Goal: Information Seeking & Learning: Find contact information

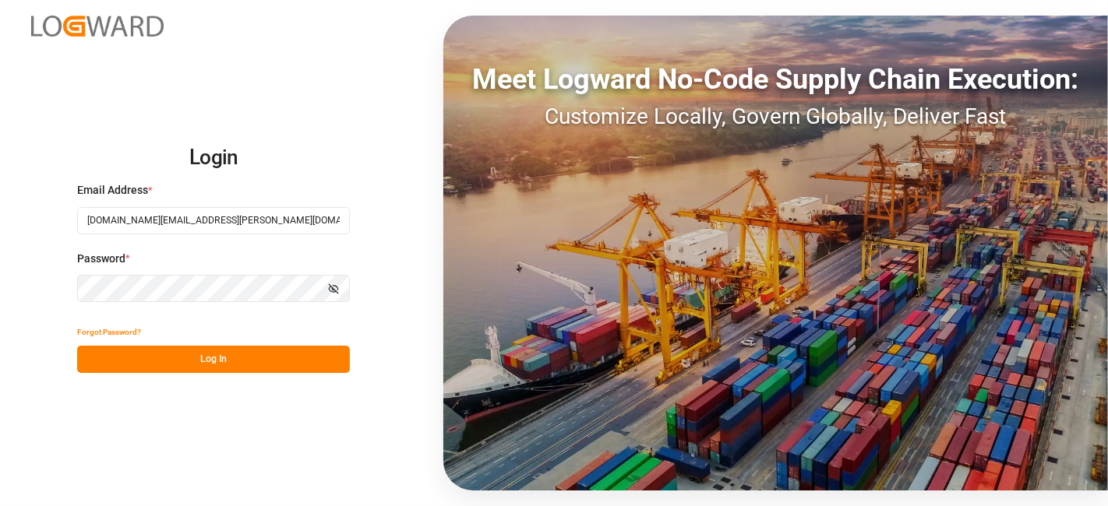
click at [192, 354] on button "Log In" at bounding box center [213, 359] width 273 height 27
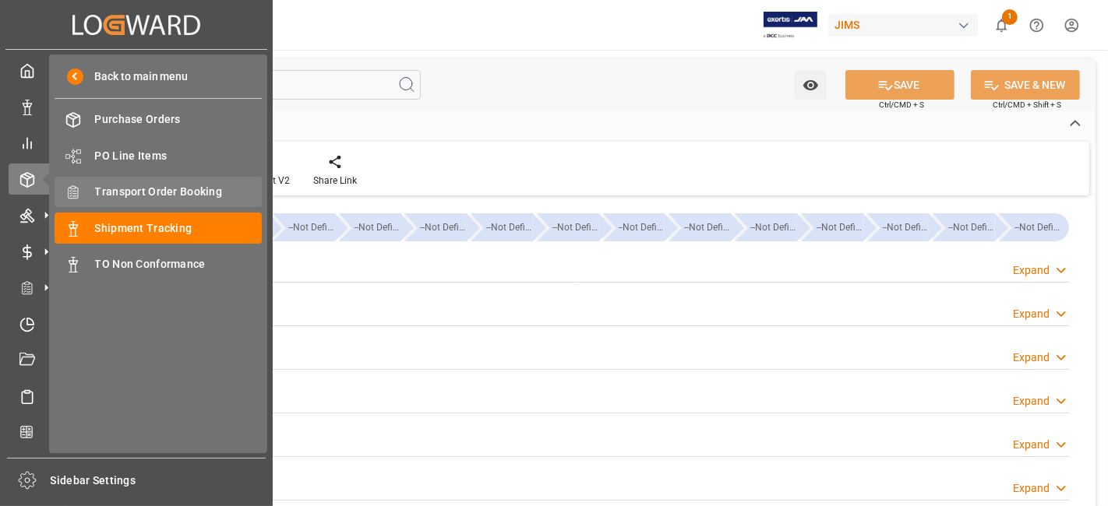
click at [180, 192] on span "Transport Order Booking" at bounding box center [178, 192] width 167 height 16
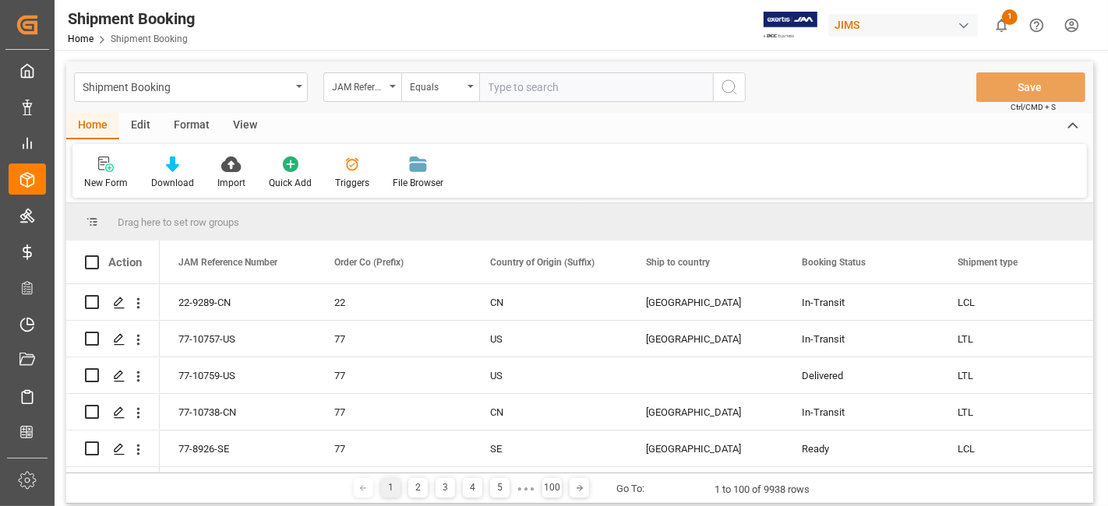
click at [499, 89] on input "text" at bounding box center [596, 87] width 234 height 30
type input "77-10738-CN"
click at [729, 94] on icon "search button" at bounding box center [729, 87] width 19 height 19
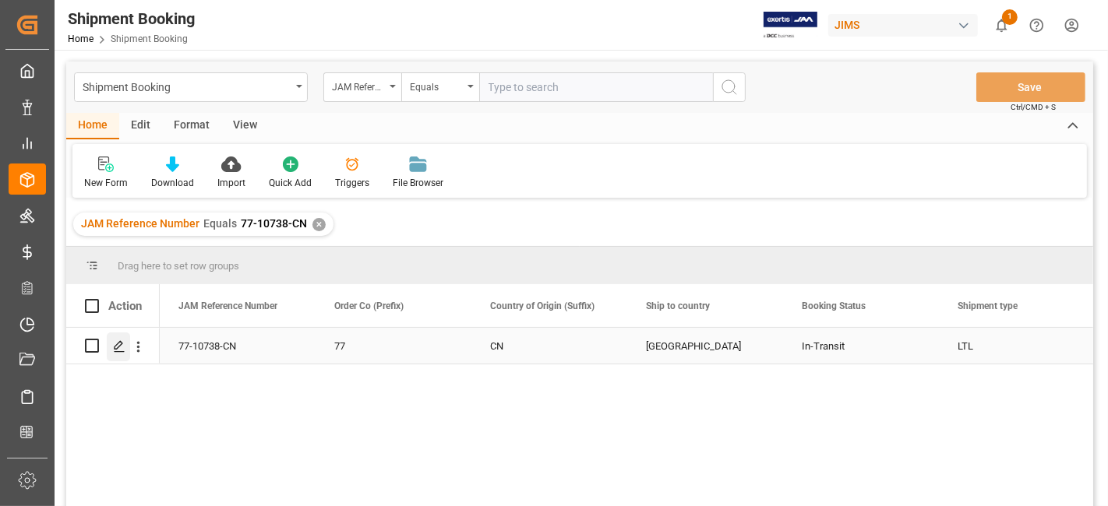
click at [111, 352] on div "Press SPACE to select this row." at bounding box center [118, 347] width 23 height 29
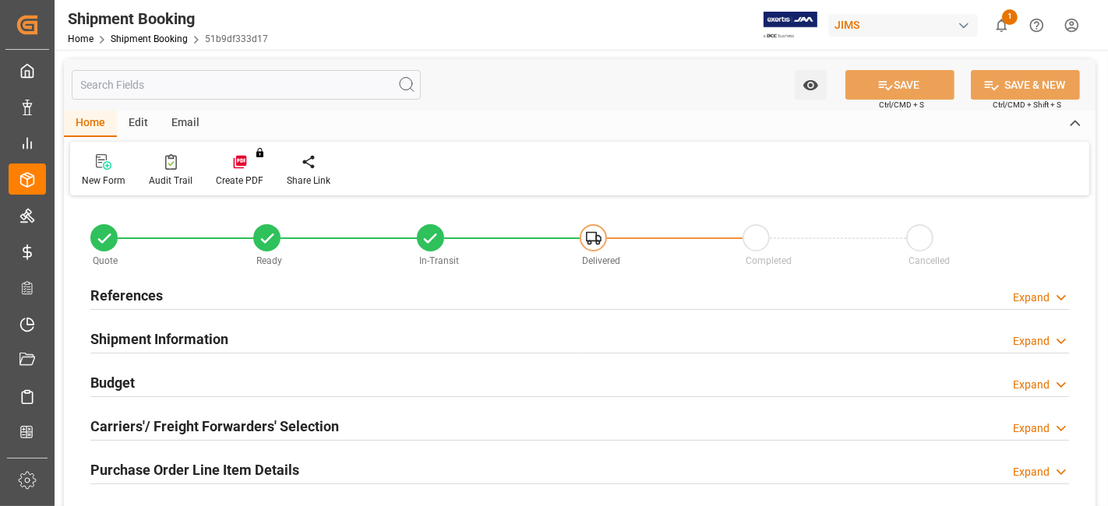
type input "0"
type input "[DATE]"
click at [157, 294] on h2 "References" at bounding box center [126, 295] width 72 height 21
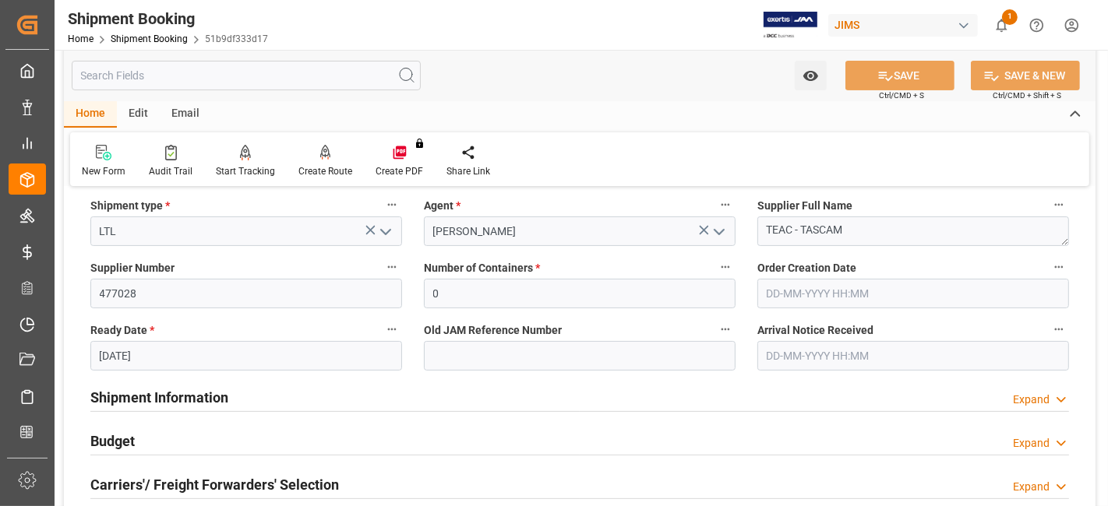
scroll to position [259, 0]
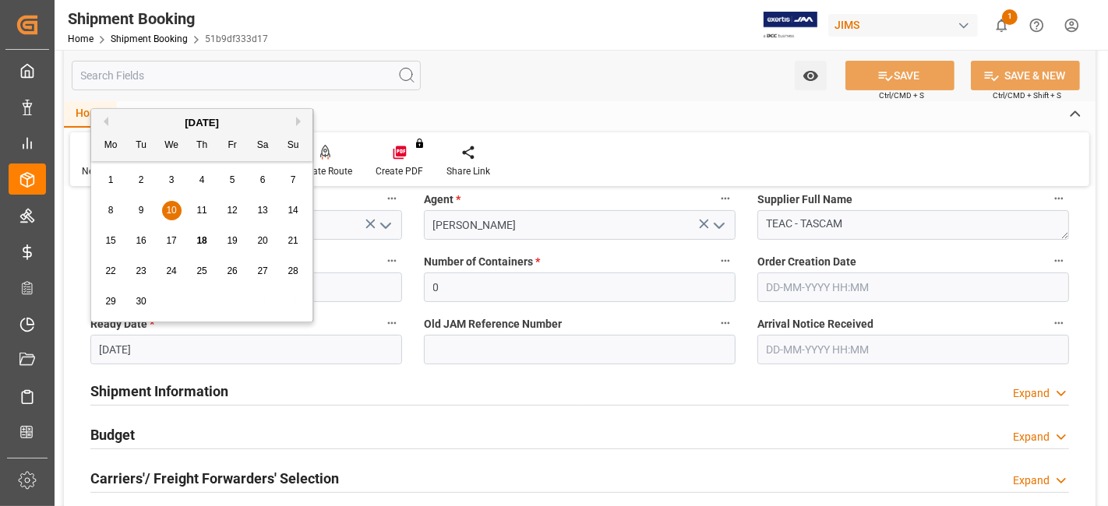
click at [185, 358] on input "[DATE]" at bounding box center [246, 350] width 312 height 30
click at [609, 395] on div "Shipment Information Expand" at bounding box center [579, 391] width 979 height 30
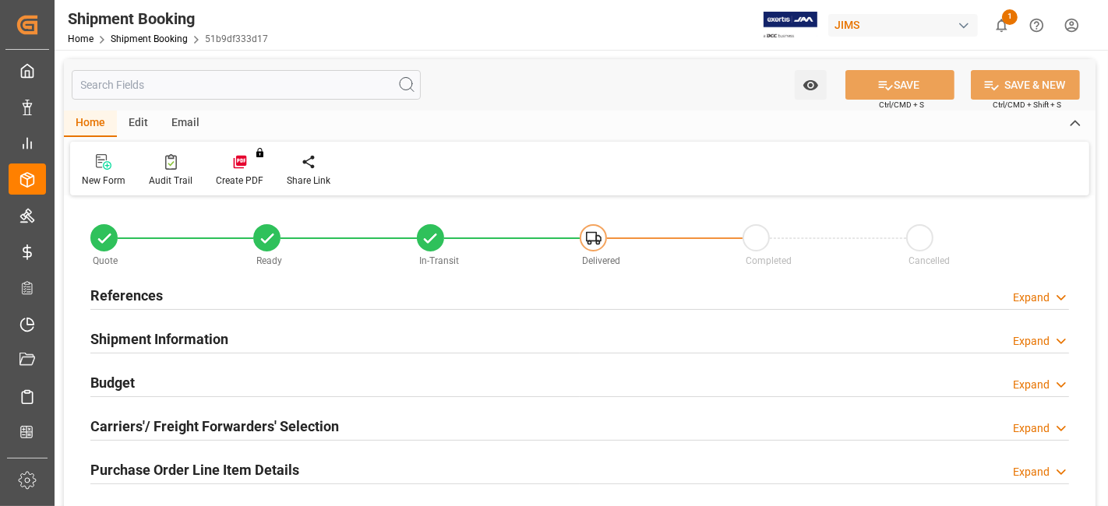
type input "1350"
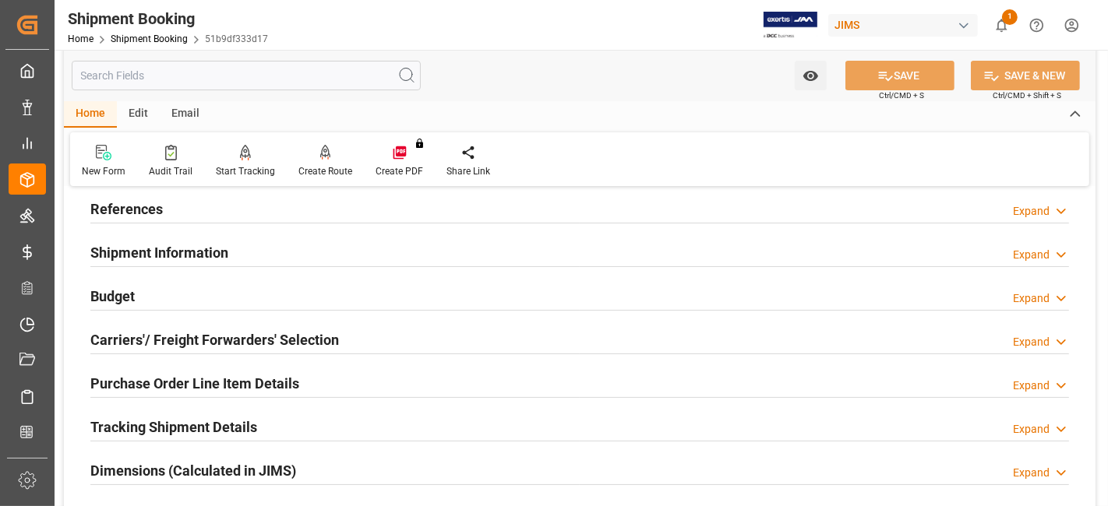
click at [153, 289] on div "Budget Expand" at bounding box center [579, 295] width 979 height 30
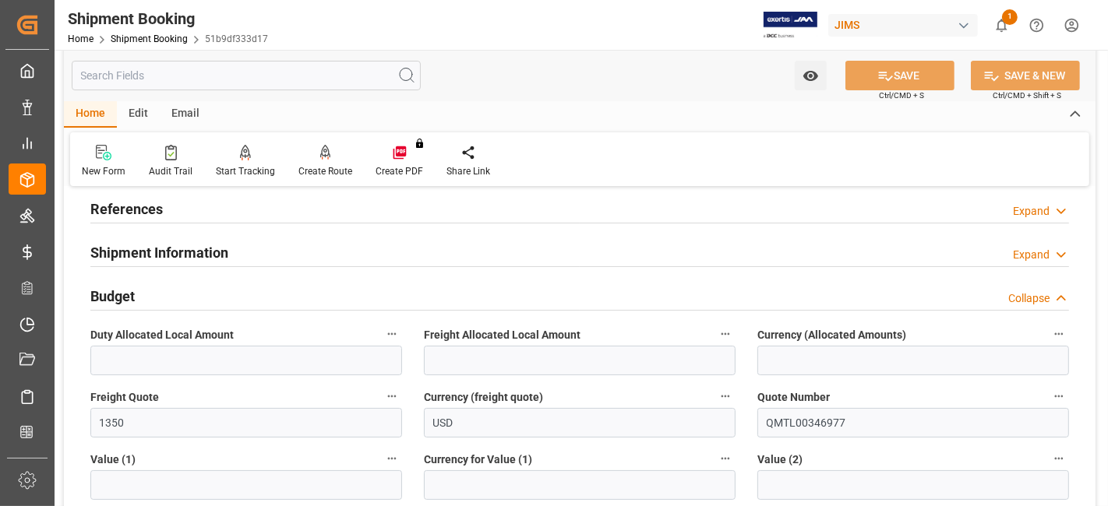
click at [282, 252] on div "Shipment Information Expand" at bounding box center [579, 252] width 979 height 30
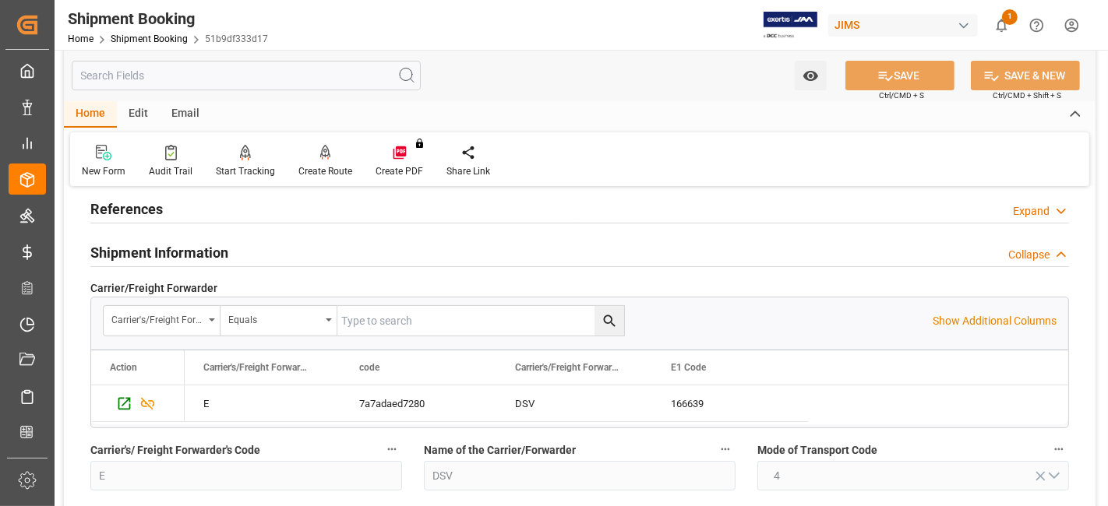
click at [282, 252] on div "Shipment Information Collapse" at bounding box center [579, 252] width 979 height 30
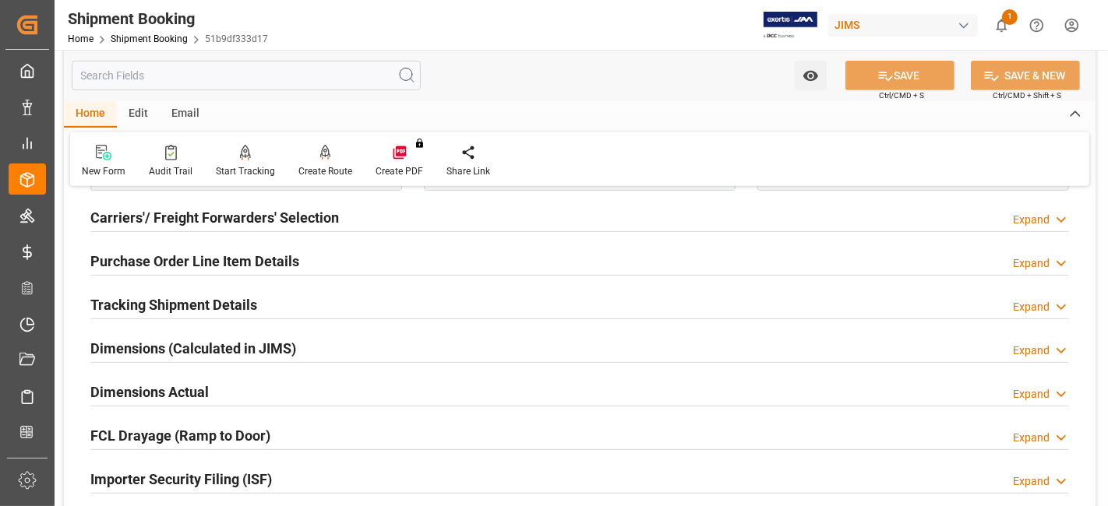
scroll to position [605, 0]
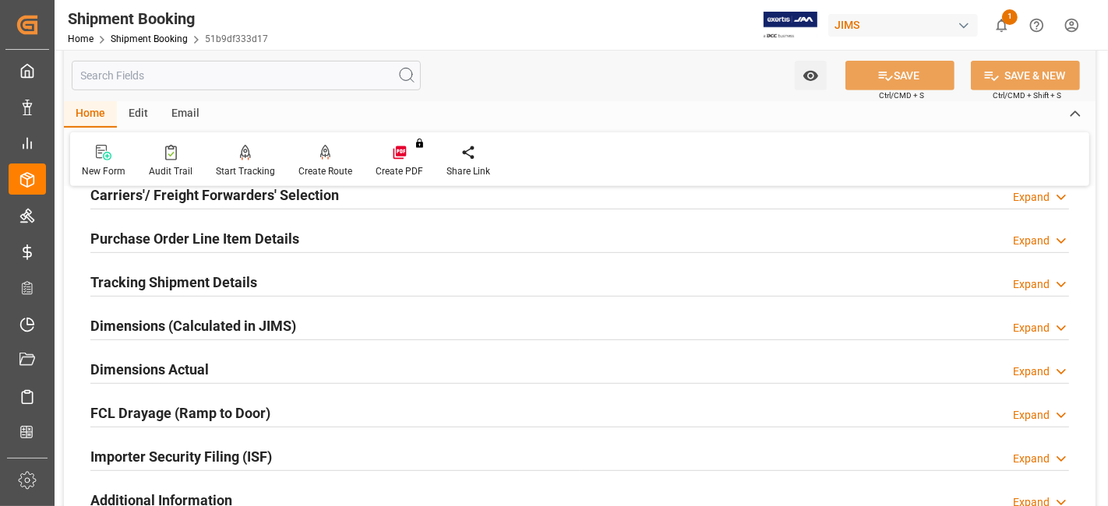
click at [289, 357] on div "Dimensions Actual Expand" at bounding box center [579, 369] width 979 height 30
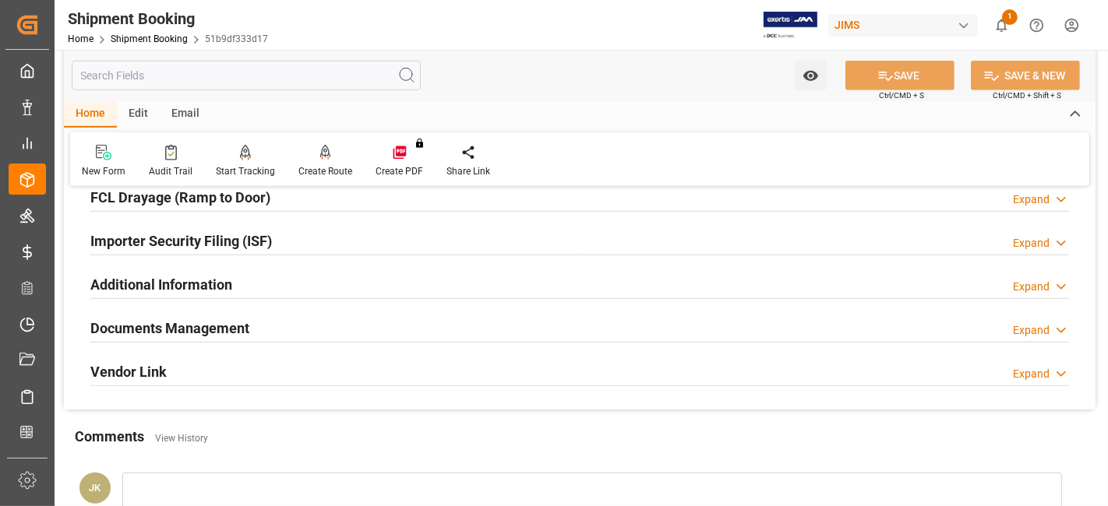
scroll to position [1038, 0]
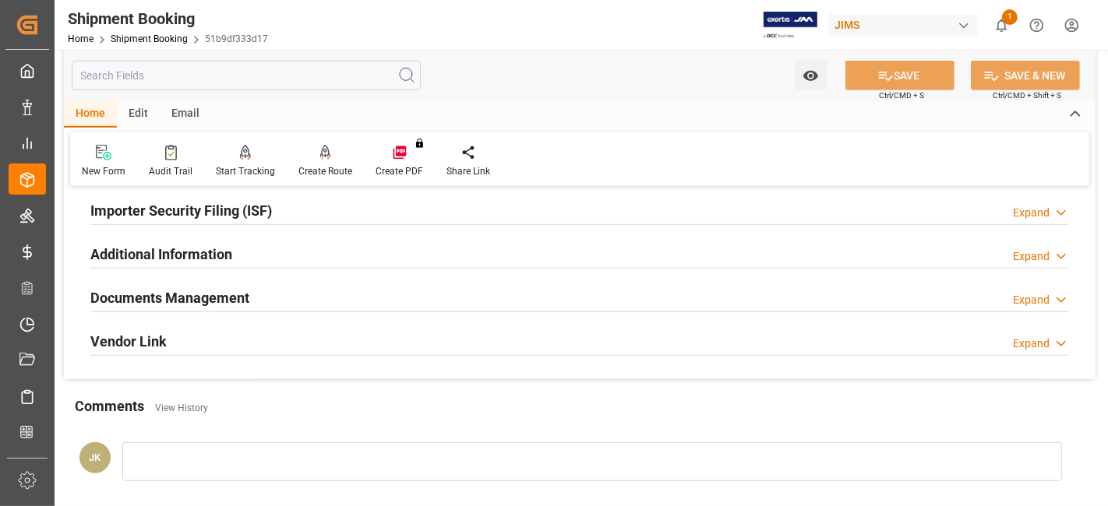
click at [237, 287] on h2 "Documents Management" at bounding box center [169, 297] width 159 height 21
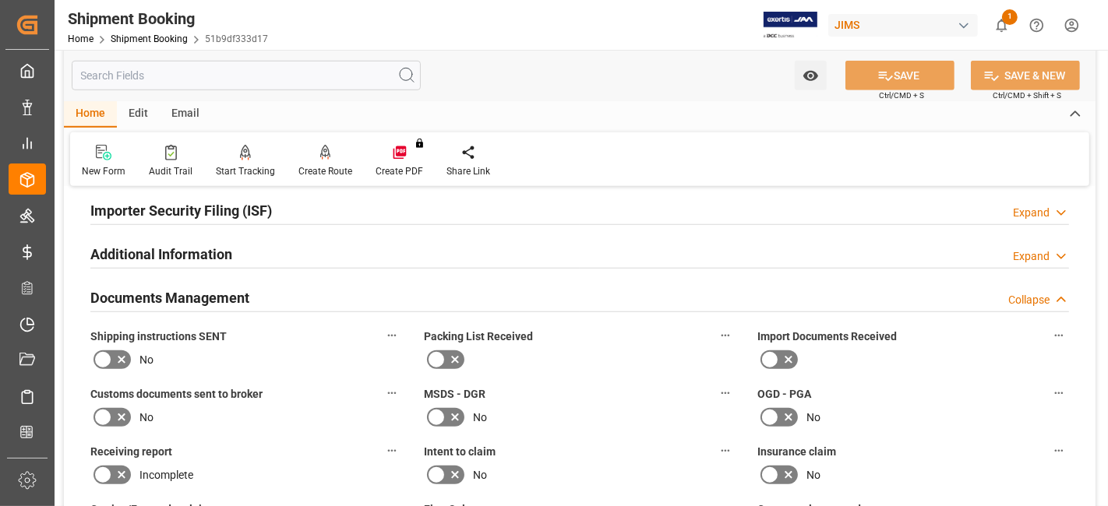
click at [118, 352] on icon at bounding box center [121, 360] width 19 height 19
click at [0, 0] on input "checkbox" at bounding box center [0, 0] width 0 height 0
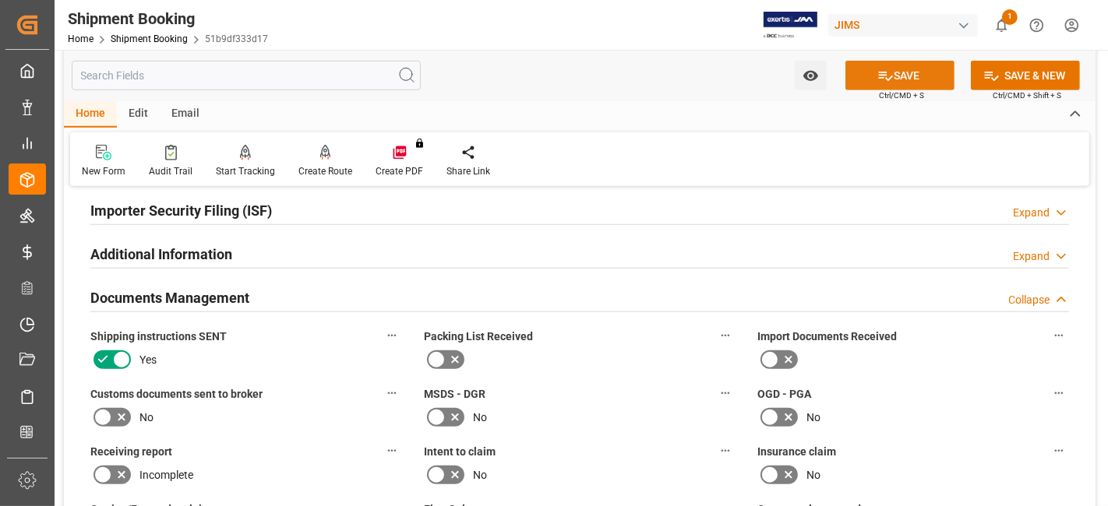
click at [883, 81] on icon at bounding box center [885, 76] width 16 height 16
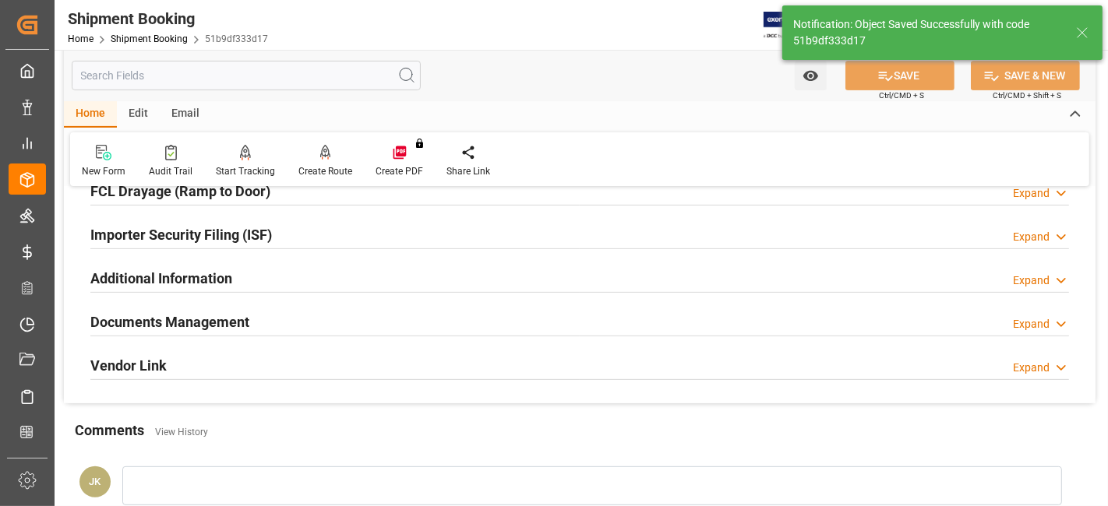
scroll to position [400, 0]
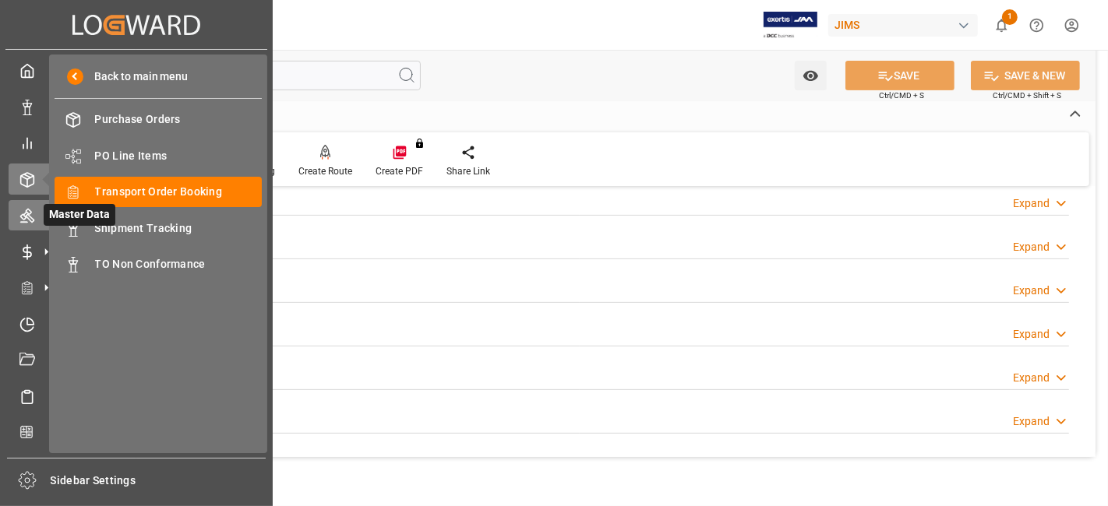
click at [30, 222] on icon at bounding box center [27, 216] width 16 height 16
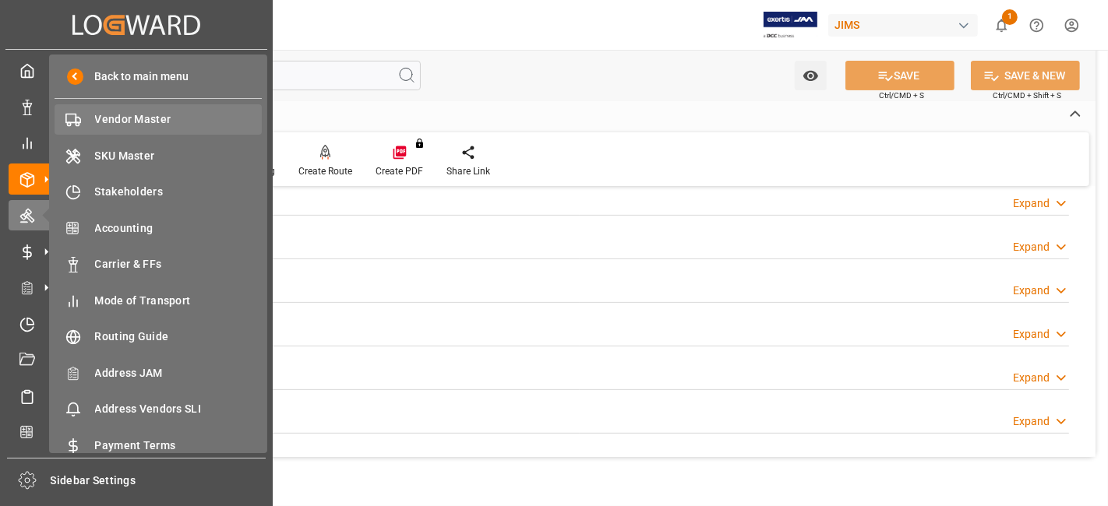
click at [159, 122] on span "Vendor Master" at bounding box center [178, 119] width 167 height 16
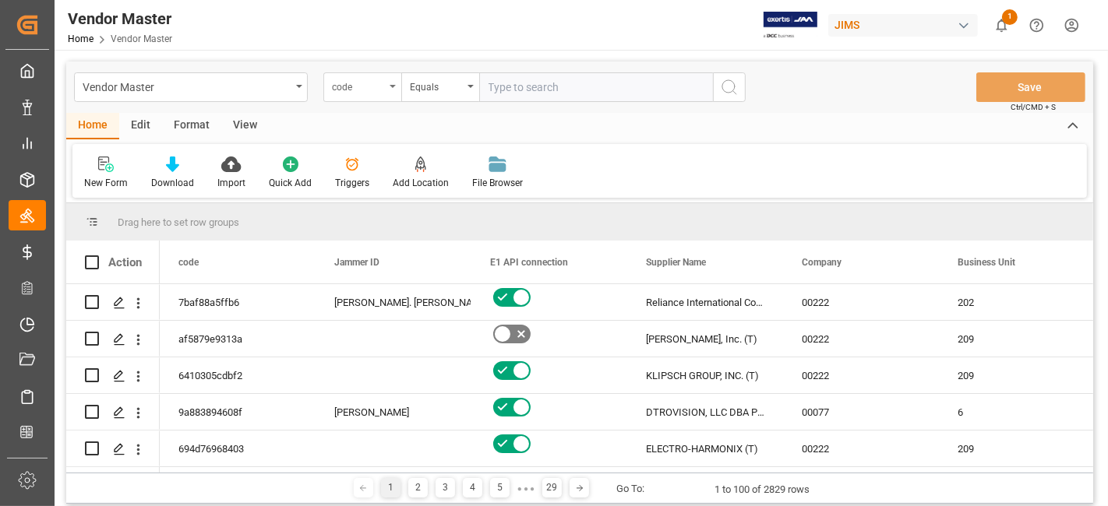
click at [386, 94] on div "code" at bounding box center [362, 87] width 78 height 30
type input "s"
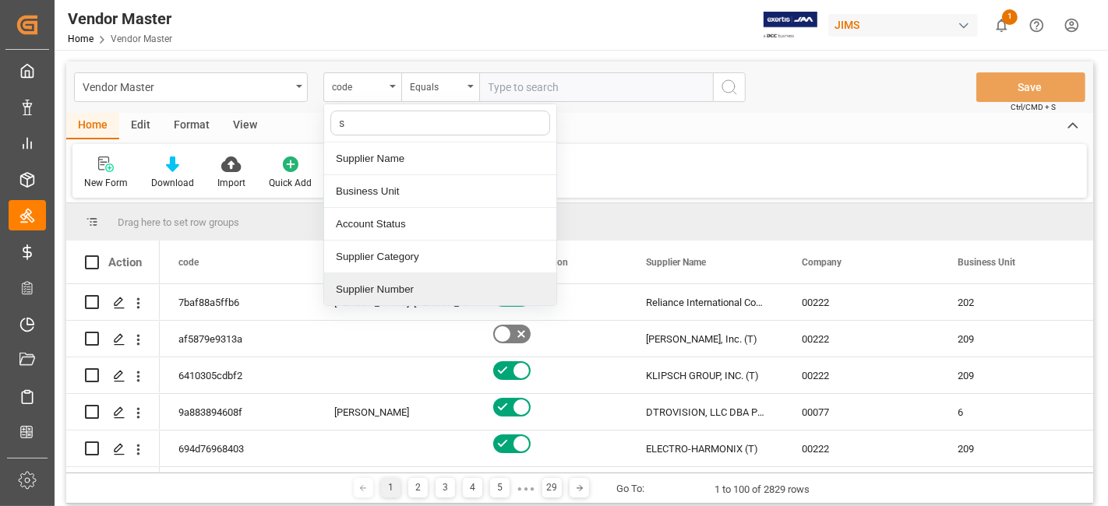
click at [439, 287] on div "Supplier Number" at bounding box center [440, 289] width 232 height 33
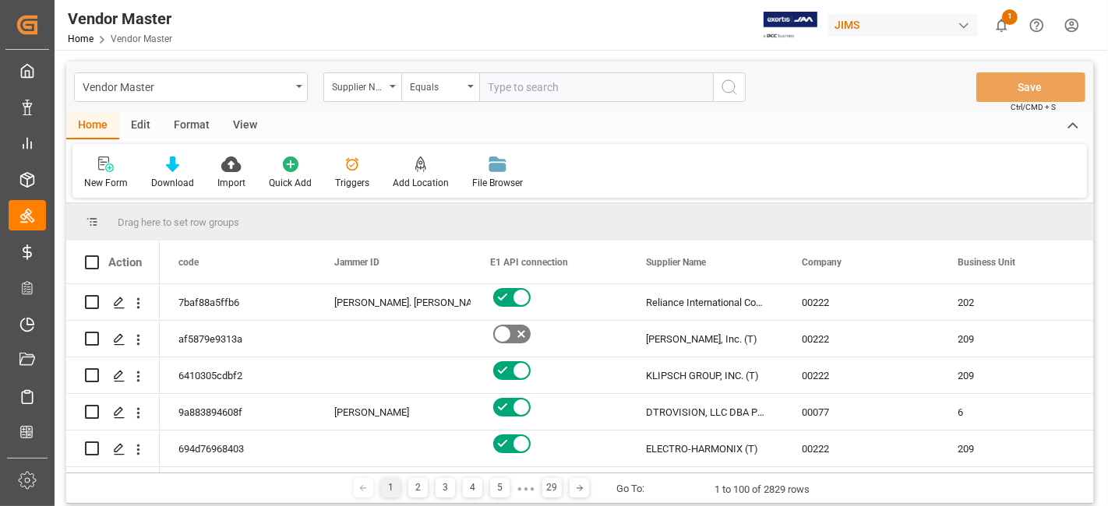
click at [520, 97] on input "text" at bounding box center [596, 87] width 234 height 30
type input "1129"
click at [728, 90] on icon "search button" at bounding box center [729, 87] width 19 height 19
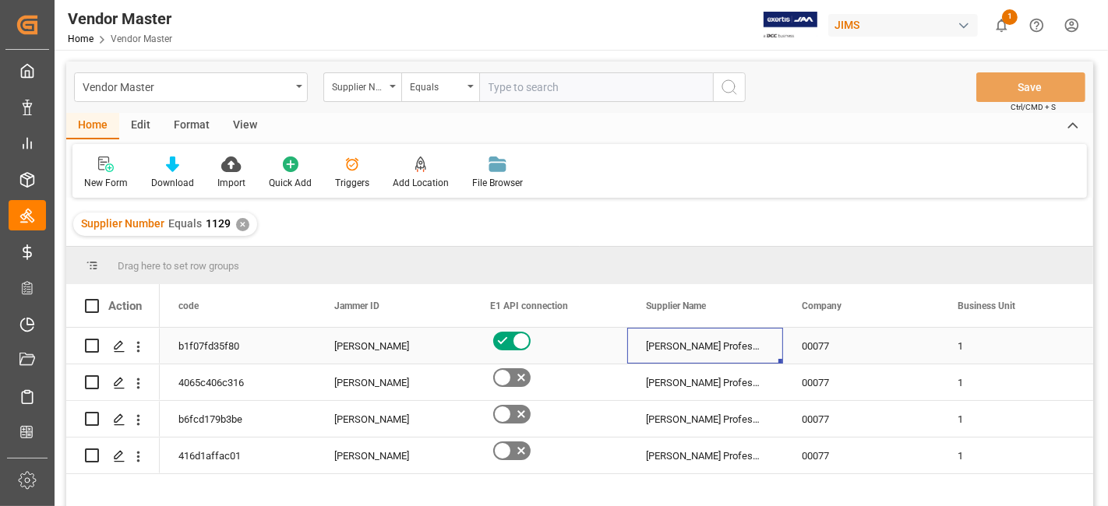
click at [694, 349] on div "Harman Professional, Inc." at bounding box center [705, 346] width 156 height 36
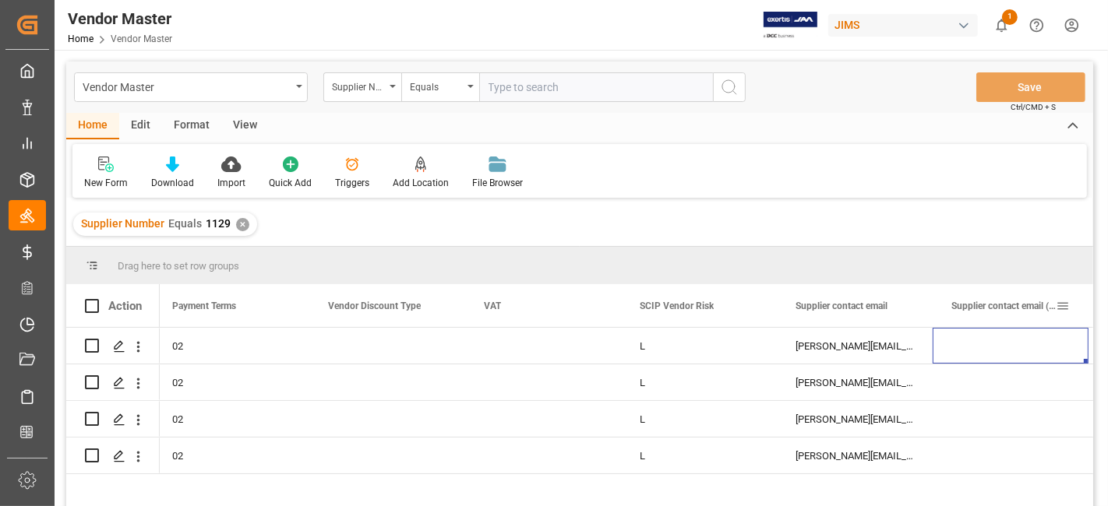
click at [933, 309] on div "Supplier contact email (CCed)" at bounding box center [1011, 305] width 156 height 43
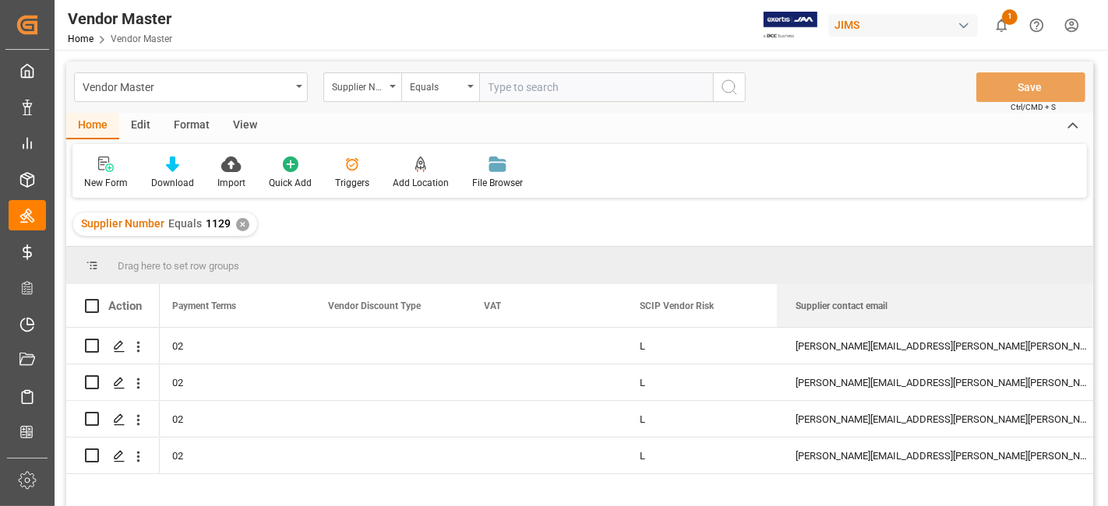
drag, startPoint x: 929, startPoint y: 304, endPoint x: 1085, endPoint y: 327, distance: 157.6
click at [1105, 310] on div "Vendor Master Home Vendor Master JIMS 1 Notifications Only show unread All Watc…" at bounding box center [580, 253] width 1050 height 506
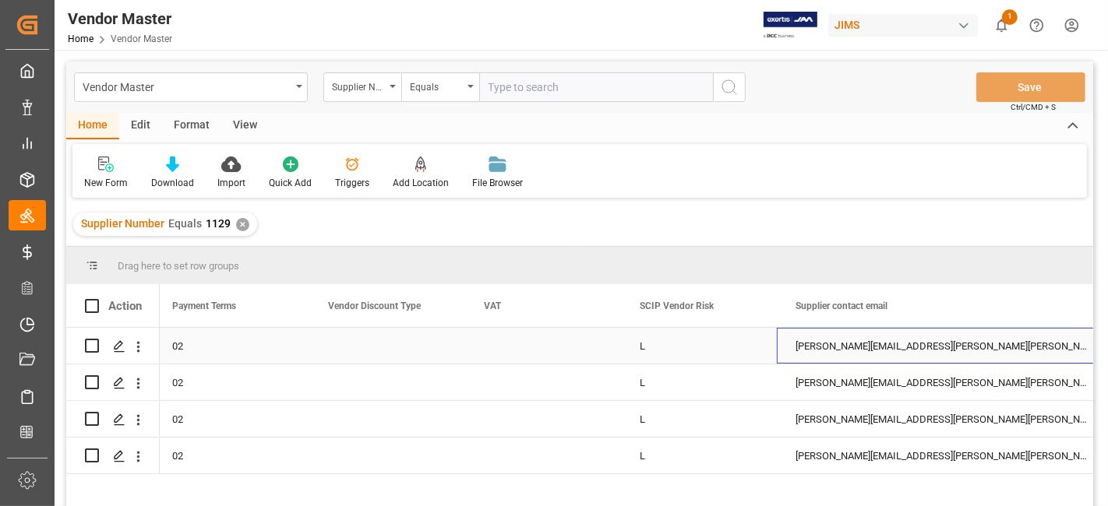
click at [847, 347] on div "Ruben.Lamas@harman.com;Felicia.Hall@harman.com; HProPartsUSA@harman.com; mike.k…" at bounding box center [943, 346] width 333 height 36
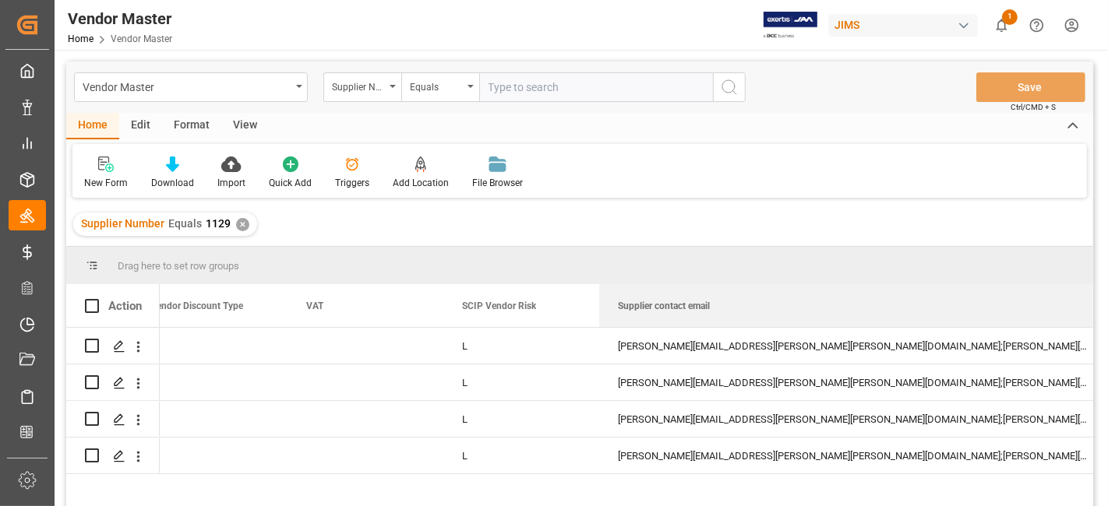
drag, startPoint x: 929, startPoint y: 300, endPoint x: 1107, endPoint y: 299, distance: 177.6
click at [1105, 299] on div "Vendor Master Home Vendor Master JIMS 1 Notifications Only show unread All Watc…" at bounding box center [580, 253] width 1050 height 506
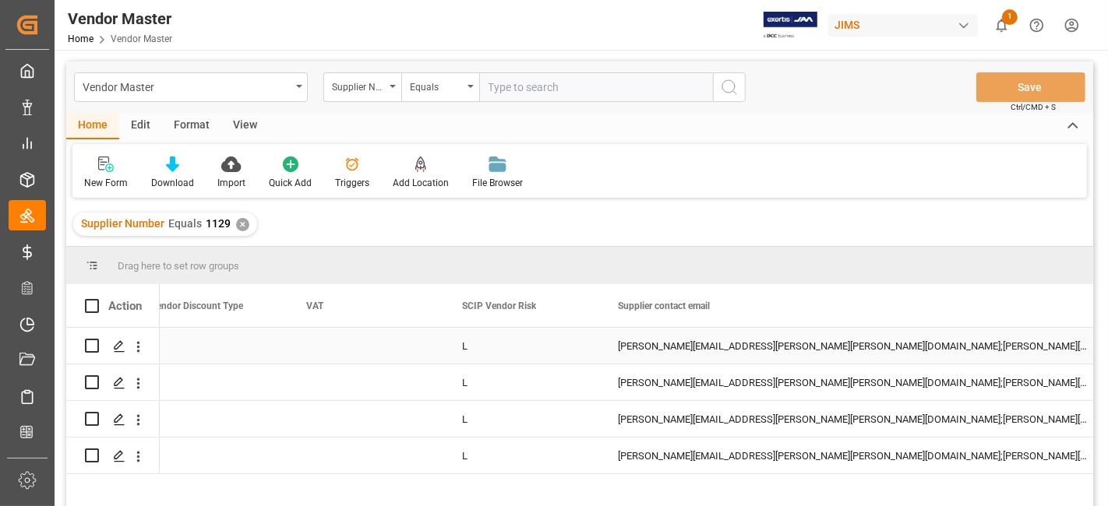
click at [1050, 350] on div "Ruben.Lamas@harman.com;Felicia.Hall@harman.com; HProPartsUSA@harman.com; mike.k…" at bounding box center [854, 346] width 511 height 36
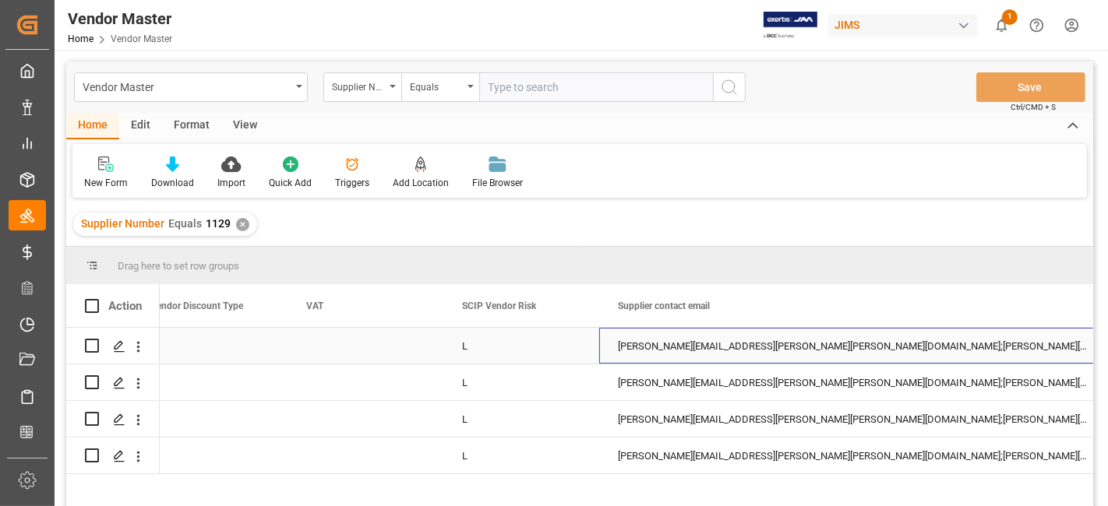
click at [1050, 350] on div "Ruben.Lamas@harman.com;Felicia.Hall@harman.com; HProPartsUSA@harman.com; mike.k…" at bounding box center [854, 346] width 511 height 36
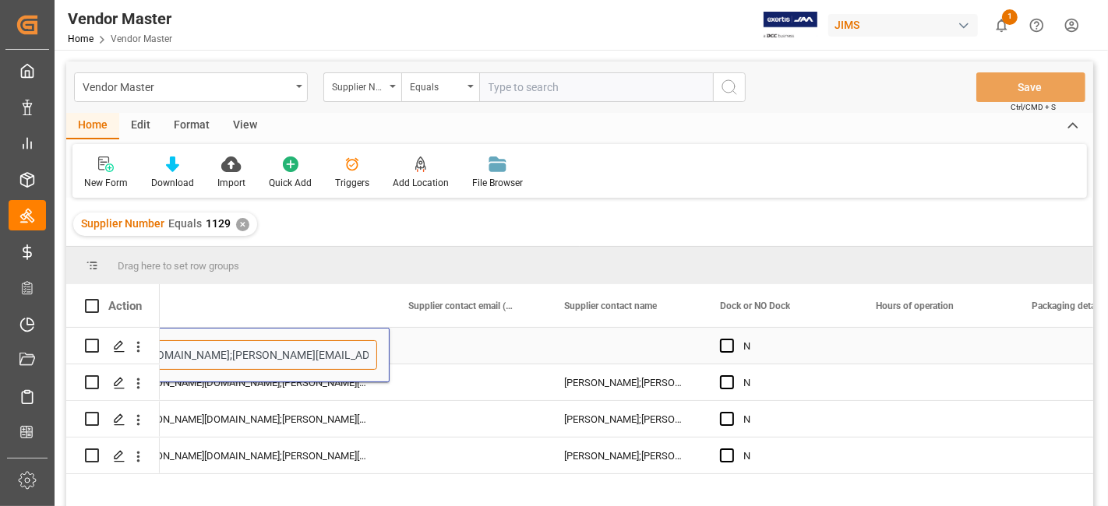
drag, startPoint x: 1035, startPoint y: 354, endPoint x: 368, endPoint y: 361, distance: 666.9
click at [368, 361] on input "Ruben.Lamas@harman.com;Felicia.Hall@harman.com; HProPartsUSA@harman.com; mike.k…" at bounding box center [134, 355] width 486 height 30
click at [364, 445] on div "Ruben.Lamas@harman.com;Felicia.Hall@harman.com; HProPartsUSA@harman.com; mike.k…" at bounding box center [133, 456] width 511 height 36
